Goal: Navigation & Orientation: Find specific page/section

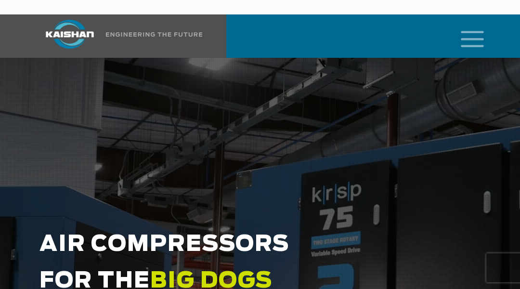
scroll to position [3813, 0]
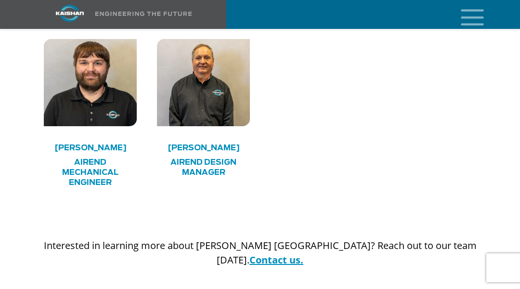
scroll to position [3550, 0]
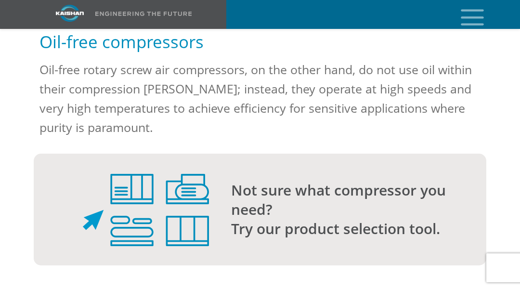
scroll to position [2070, 0]
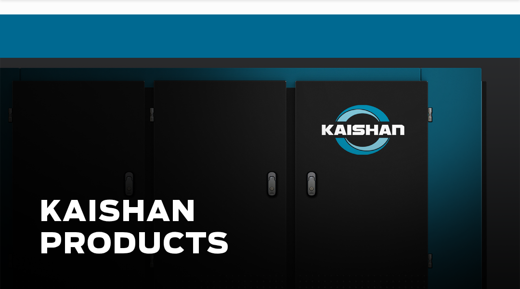
scroll to position [289, 0]
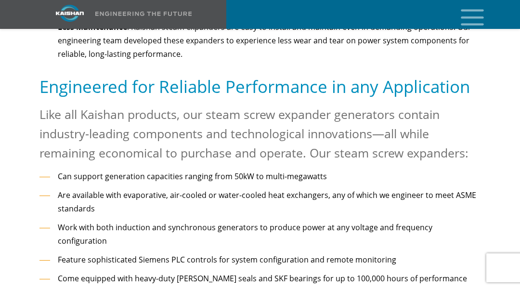
scroll to position [2047, 0]
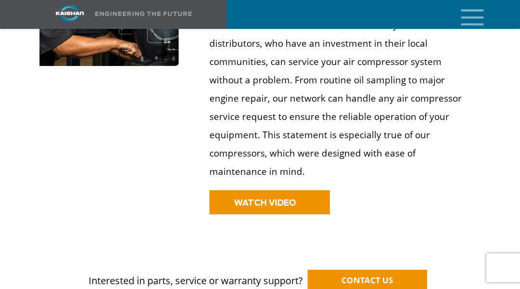
scroll to position [1583, 0]
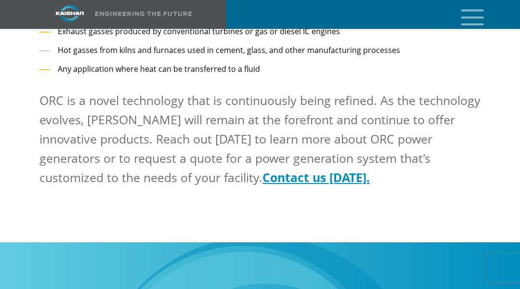
scroll to position [1812, 0]
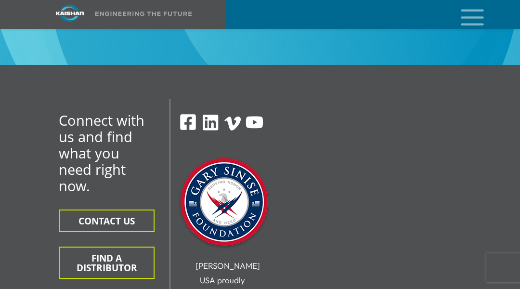
scroll to position [1654, 0]
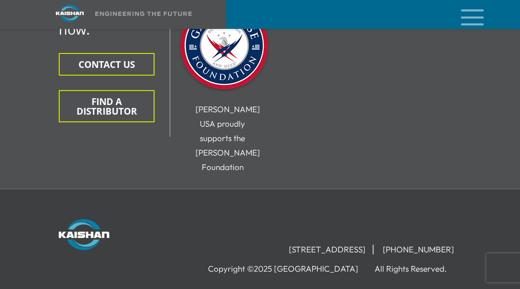
scroll to position [2365, 0]
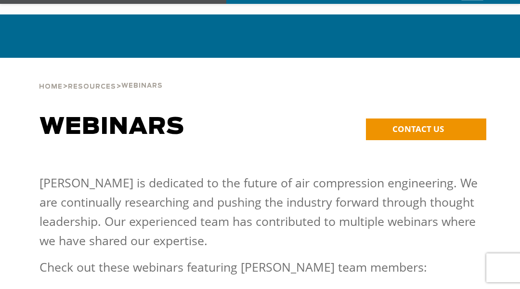
scroll to position [2982, 0]
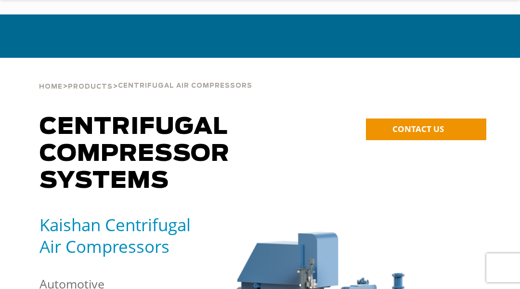
scroll to position [2909, 0]
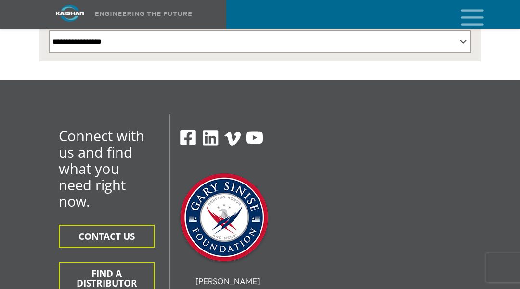
scroll to position [514, 0]
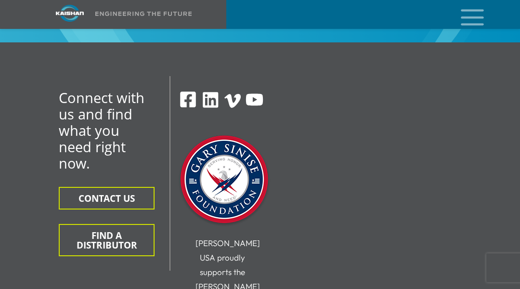
scroll to position [2499, 0]
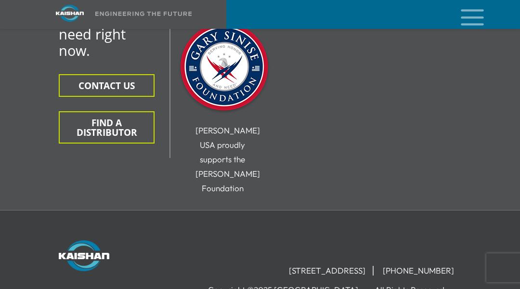
scroll to position [1504, 0]
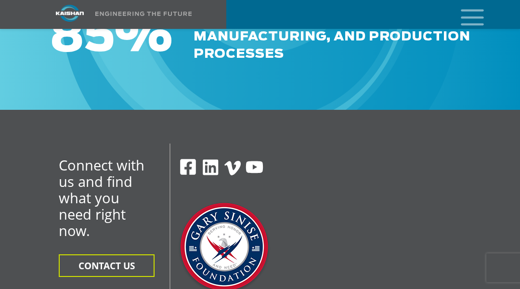
scroll to position [1956, 0]
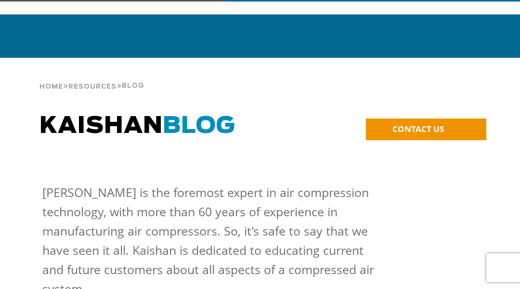
scroll to position [2076, 0]
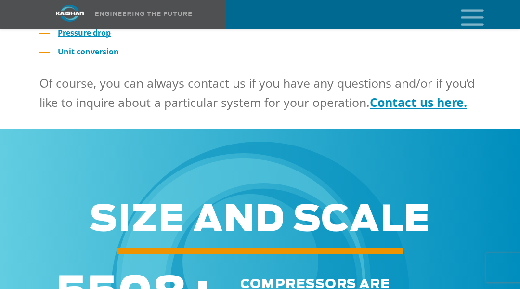
scroll to position [1121, 0]
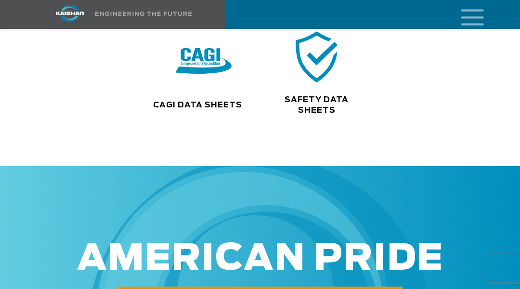
scroll to position [869, 0]
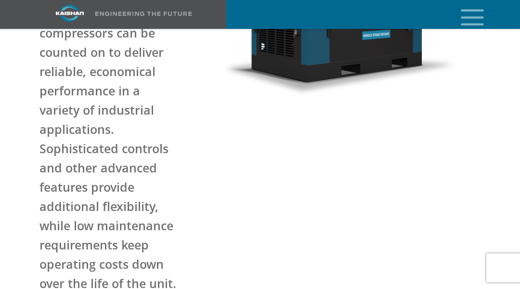
scroll to position [578, 0]
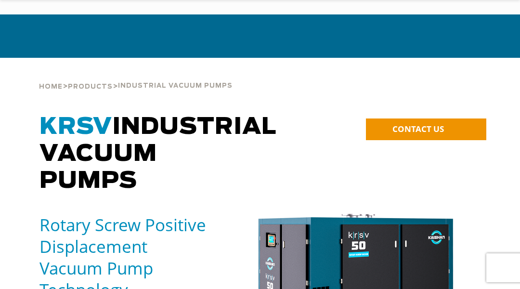
scroll to position [289, 0]
